Goal: Find specific page/section: Find specific page/section

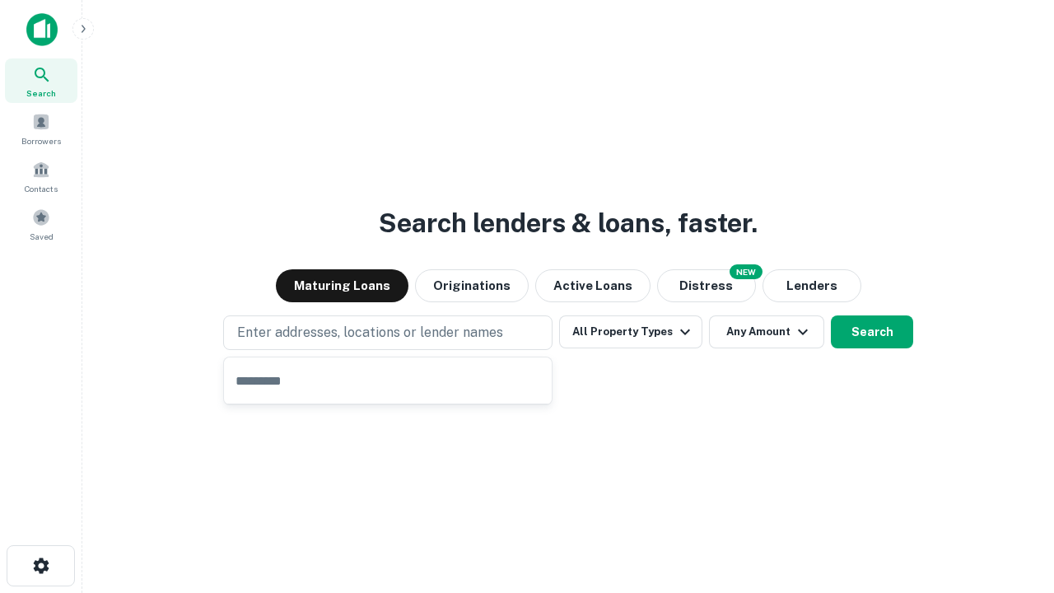
type input "**********"
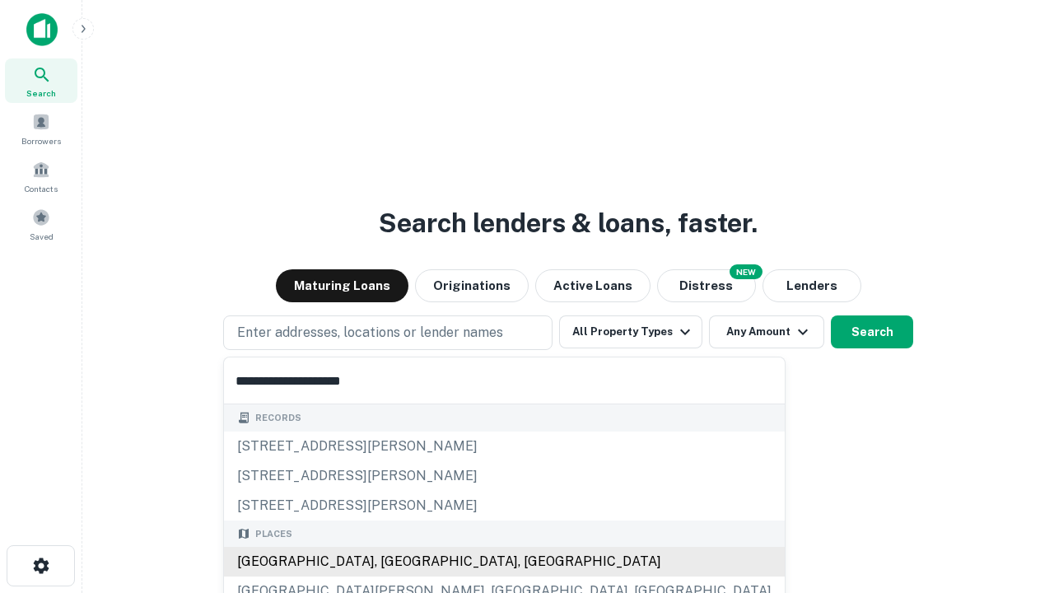
click at [394, 561] on div "[GEOGRAPHIC_DATA], [GEOGRAPHIC_DATA], [GEOGRAPHIC_DATA]" at bounding box center [504, 562] width 561 height 30
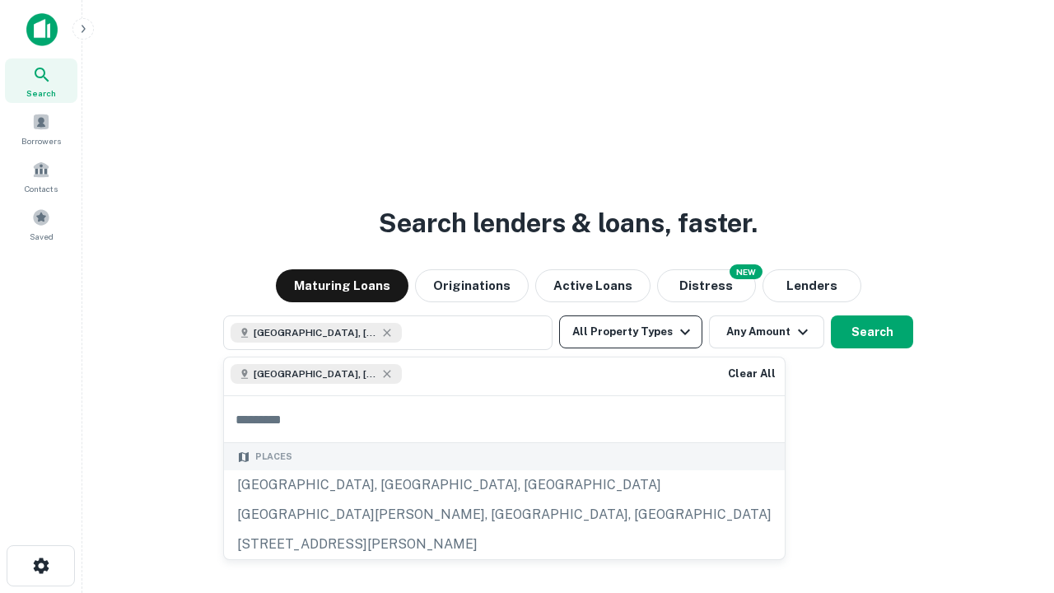
click at [631, 332] on button "All Property Types" at bounding box center [630, 331] width 143 height 33
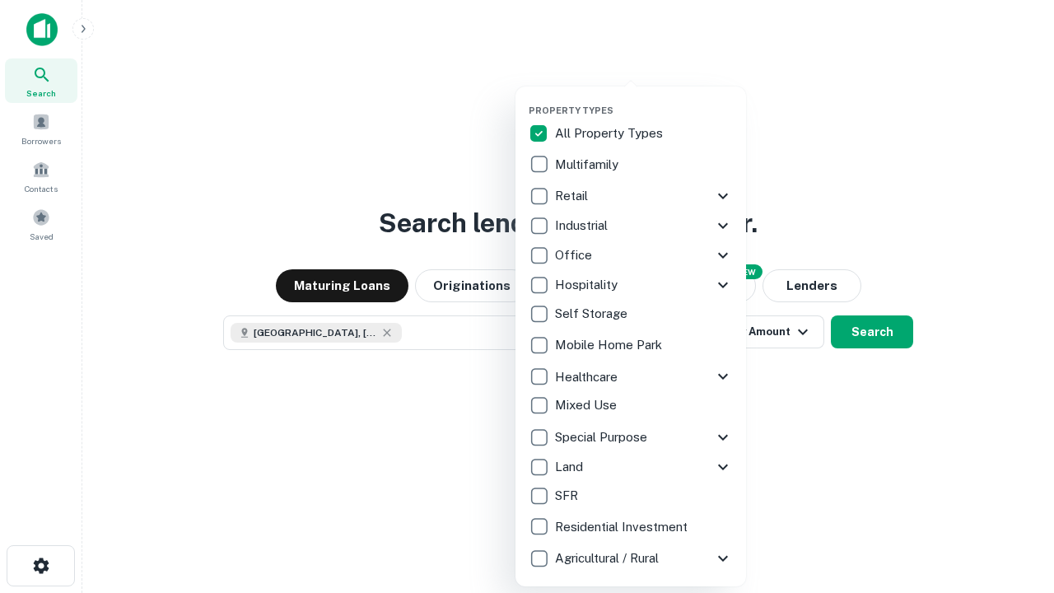
click at [644, 100] on button "button" at bounding box center [644, 100] width 231 height 1
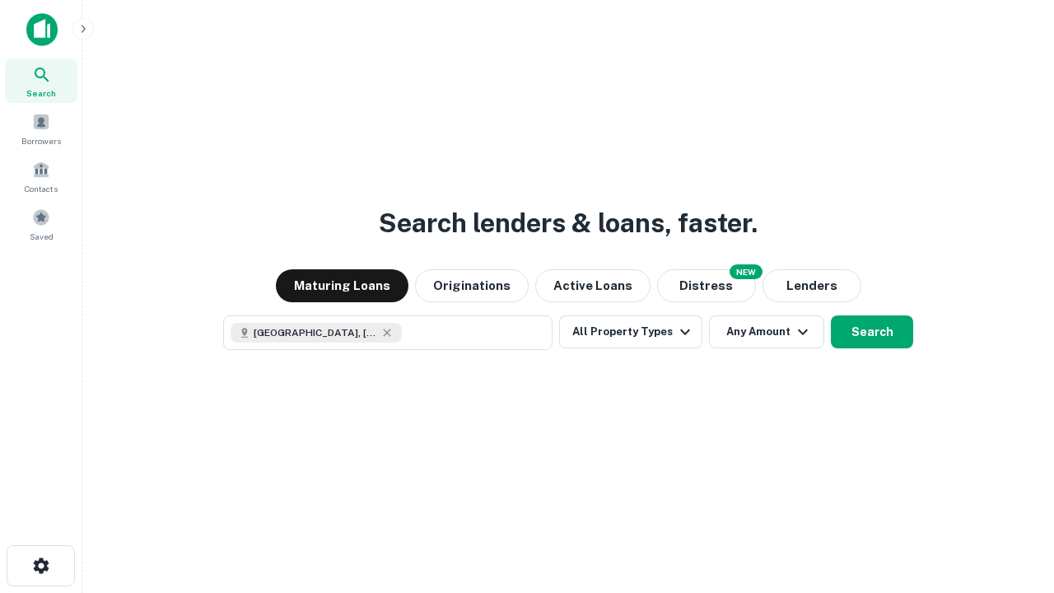
scroll to position [26, 0]
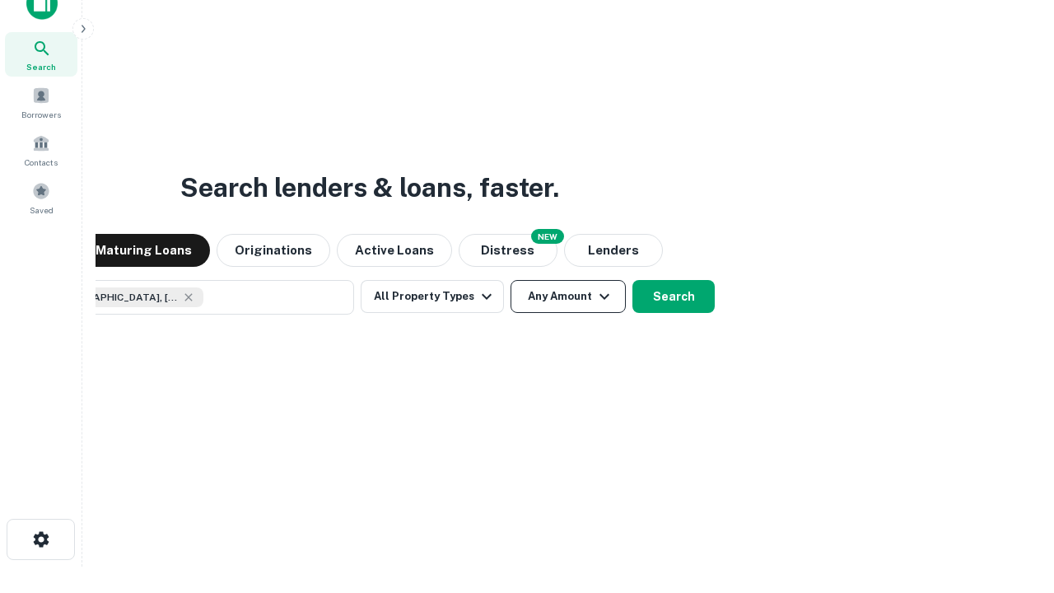
click at [510, 280] on button "Any Amount" at bounding box center [567, 296] width 115 height 33
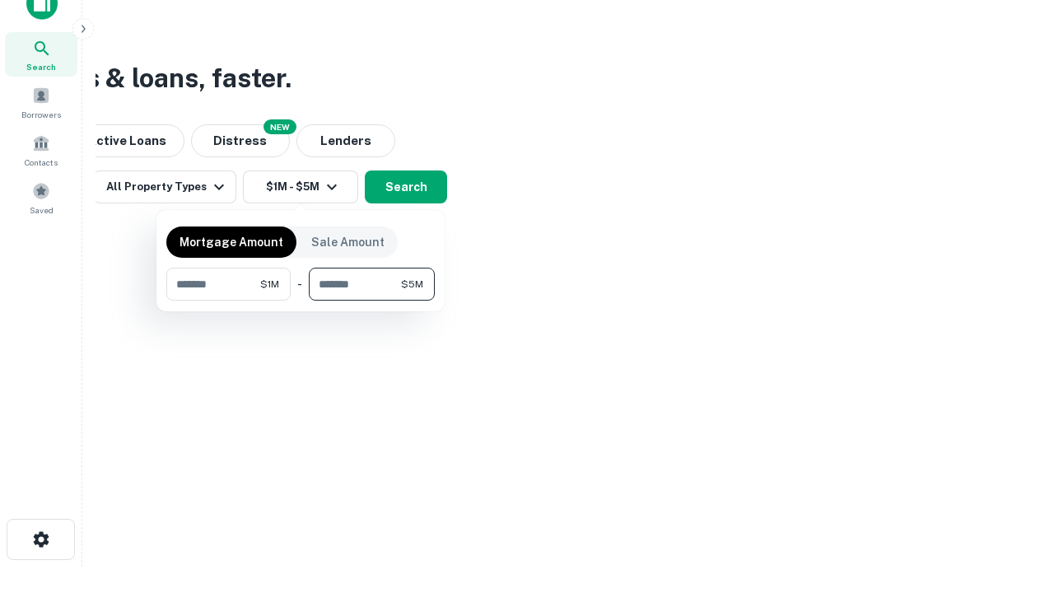
type input "*******"
click at [300, 300] on button "button" at bounding box center [300, 300] width 268 height 1
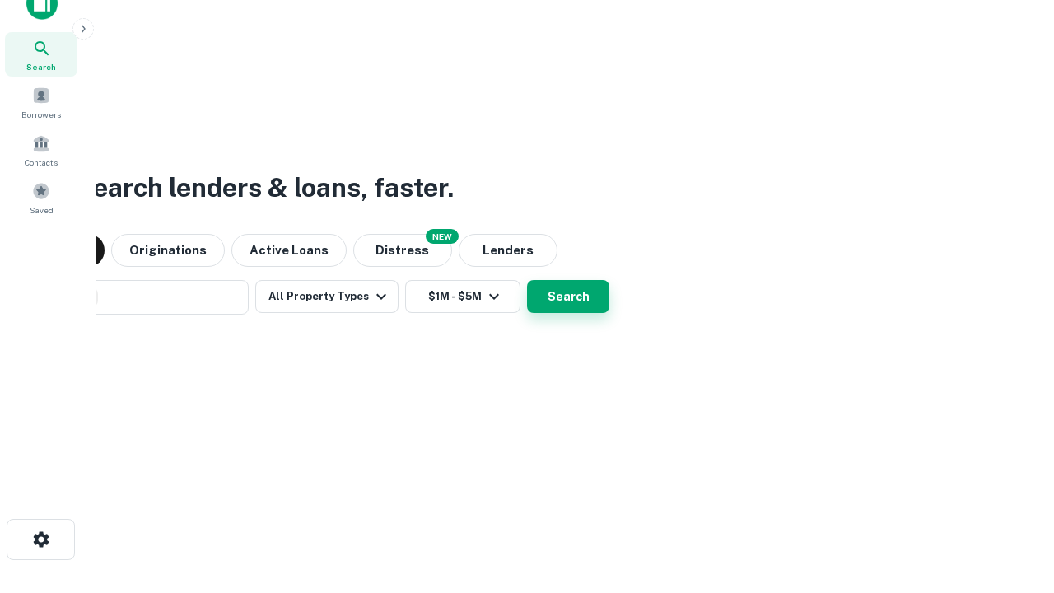
click at [527, 280] on button "Search" at bounding box center [568, 296] width 82 height 33
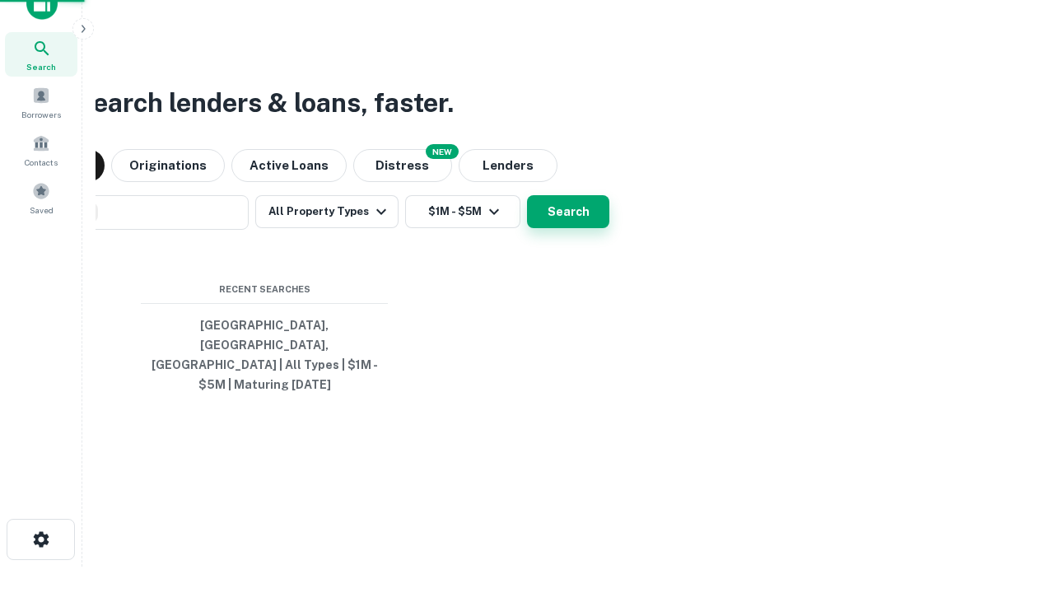
scroll to position [54, 466]
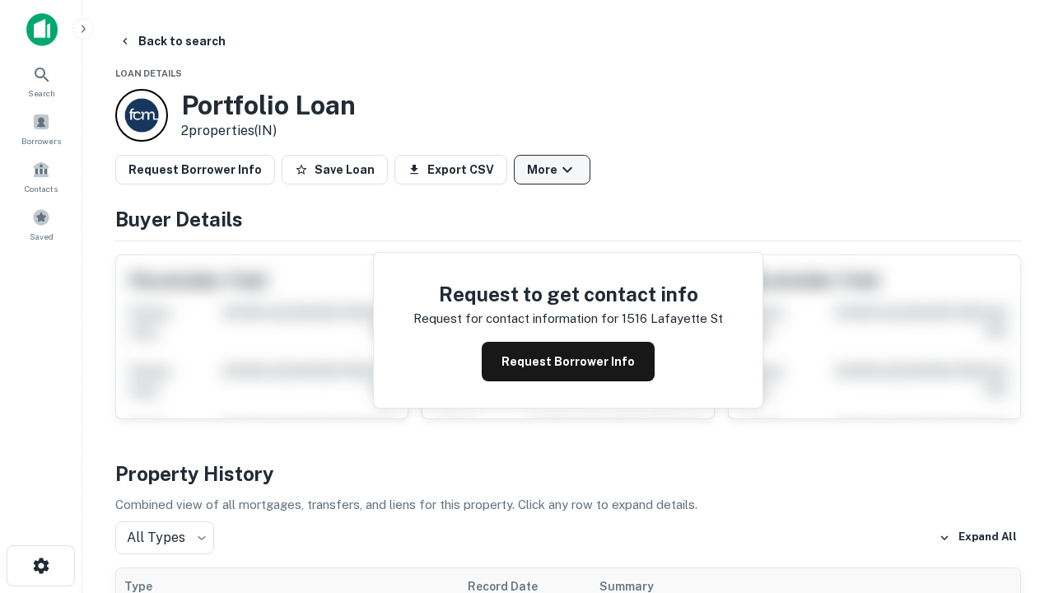
click at [552, 170] on button "More" at bounding box center [552, 170] width 77 height 30
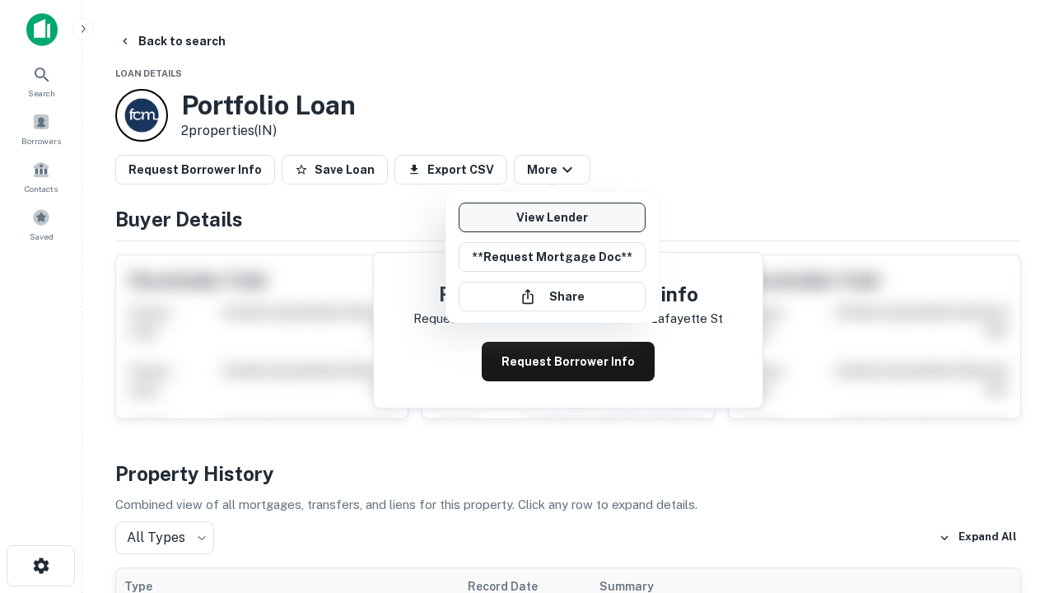
click at [552, 217] on link "View Lender" at bounding box center [552, 218] width 187 height 30
